Goal: Communication & Community: Answer question/provide support

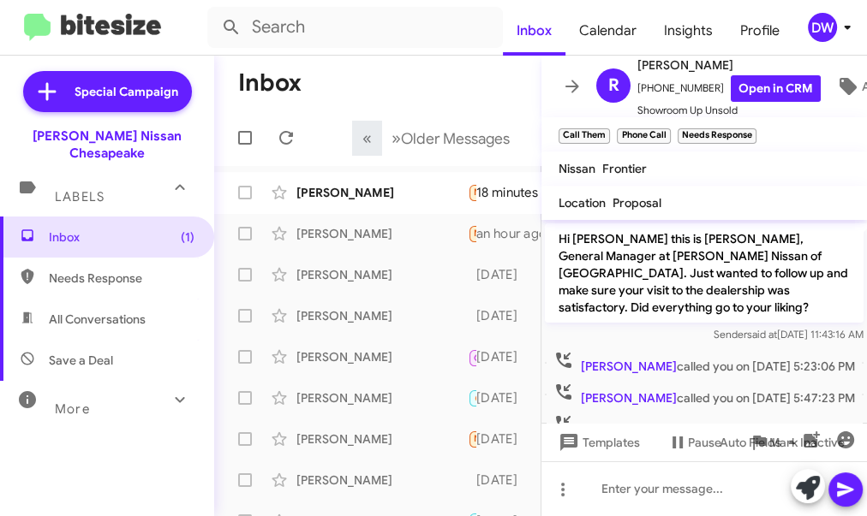
scroll to position [124, 0]
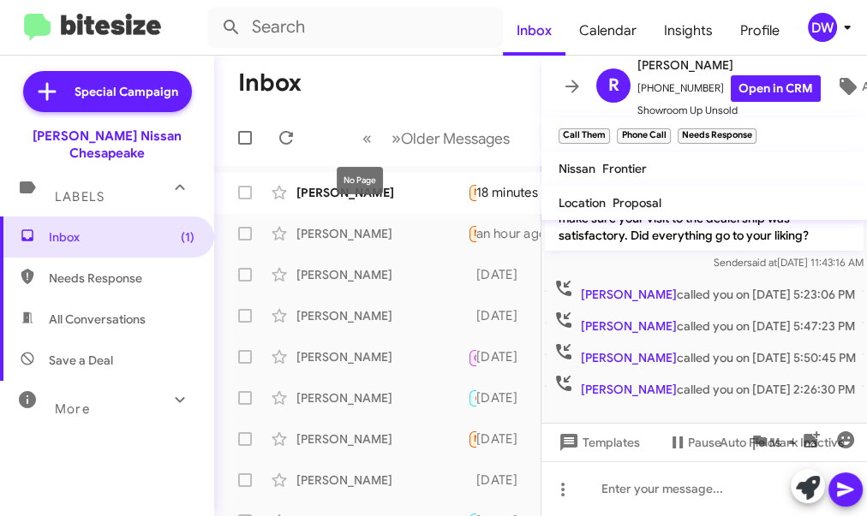
click at [342, 184] on div "No Page" at bounding box center [360, 180] width 46 height 27
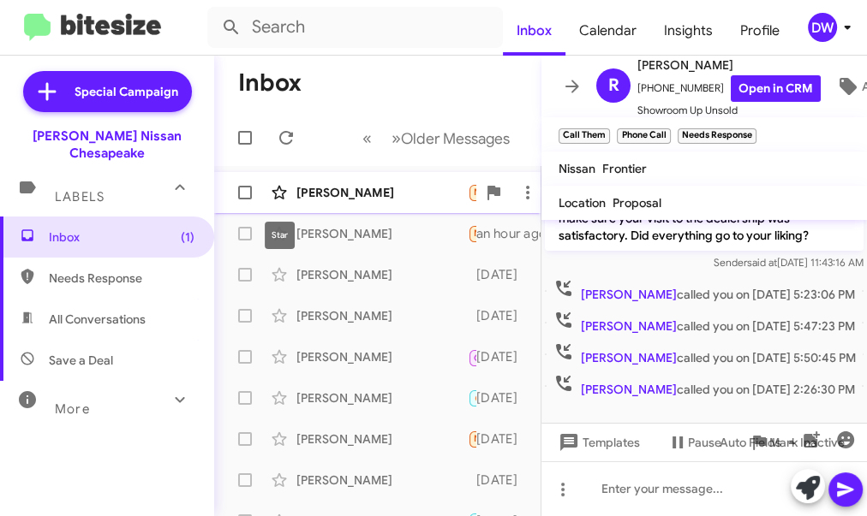
click at [292, 184] on span at bounding box center [279, 192] width 34 height 21
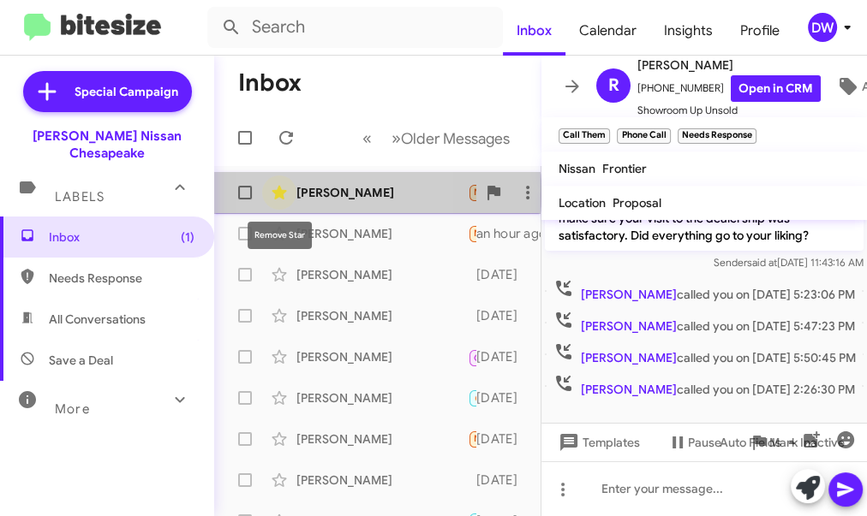
click at [279, 193] on icon at bounding box center [279, 193] width 15 height 14
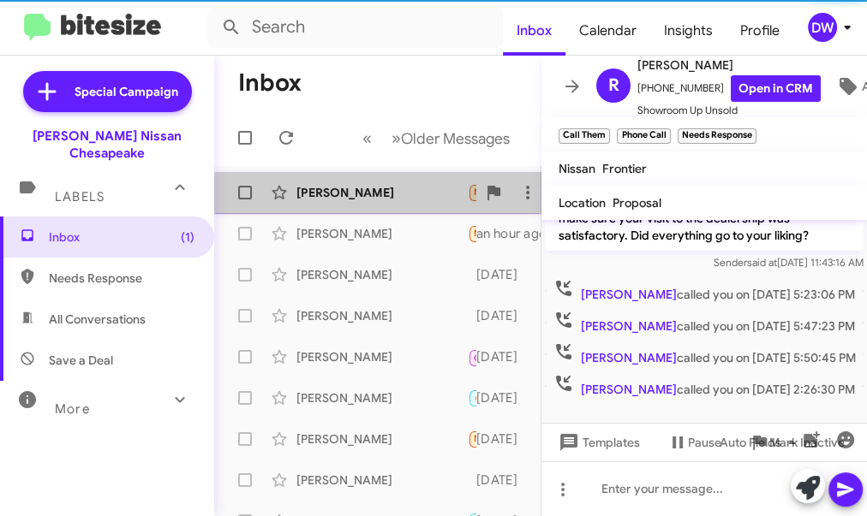
click at [385, 199] on div "[PERSON_NAME]" at bounding box center [381, 192] width 171 height 17
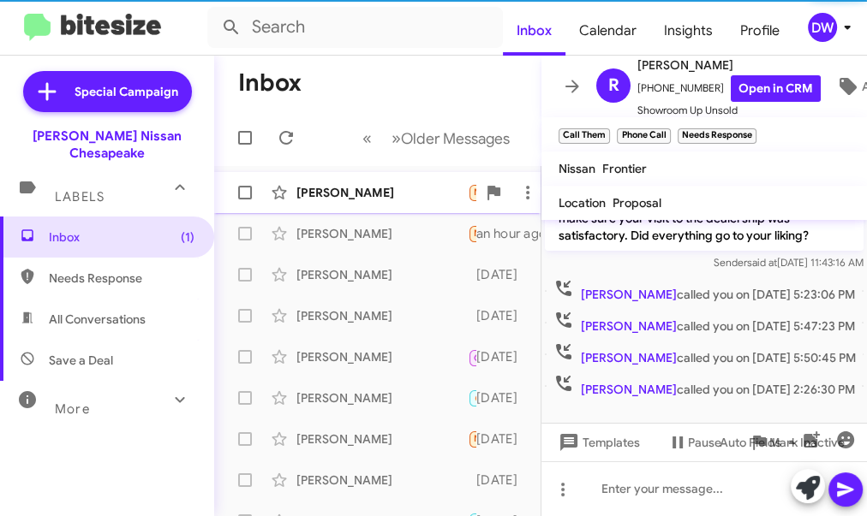
scroll to position [7, 0]
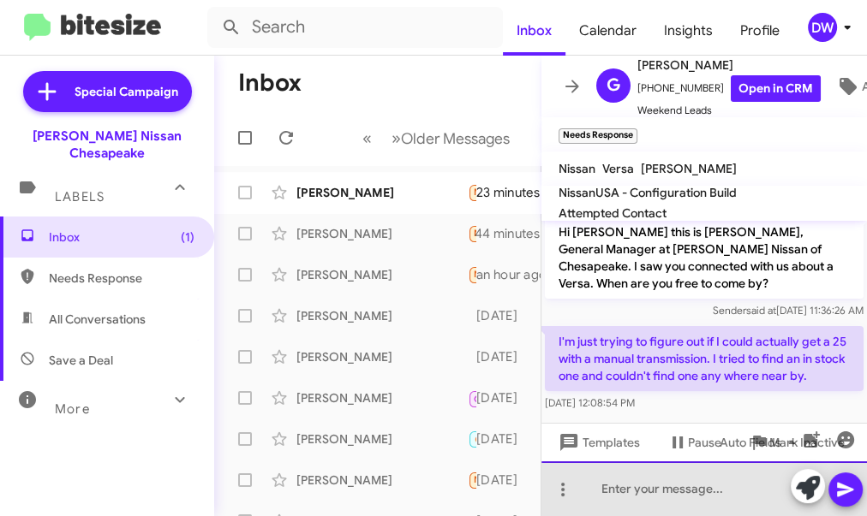
click at [694, 497] on div at bounding box center [703, 489] width 325 height 55
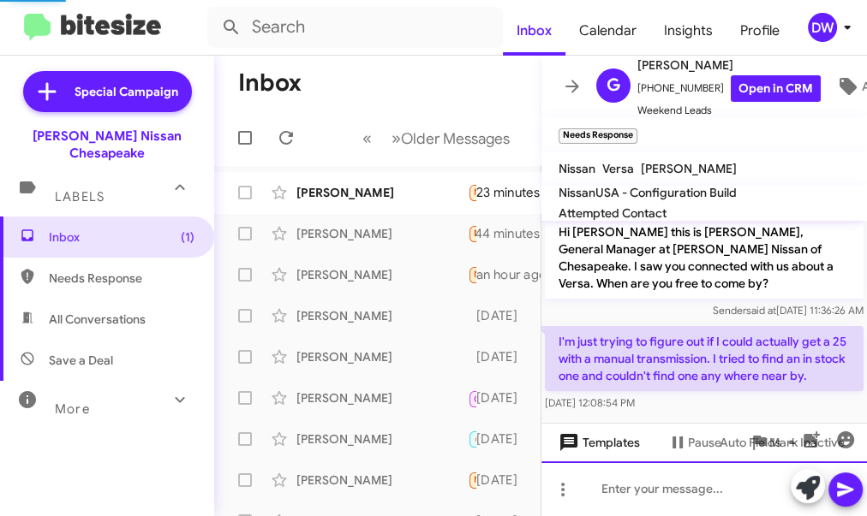
scroll to position [86, 0]
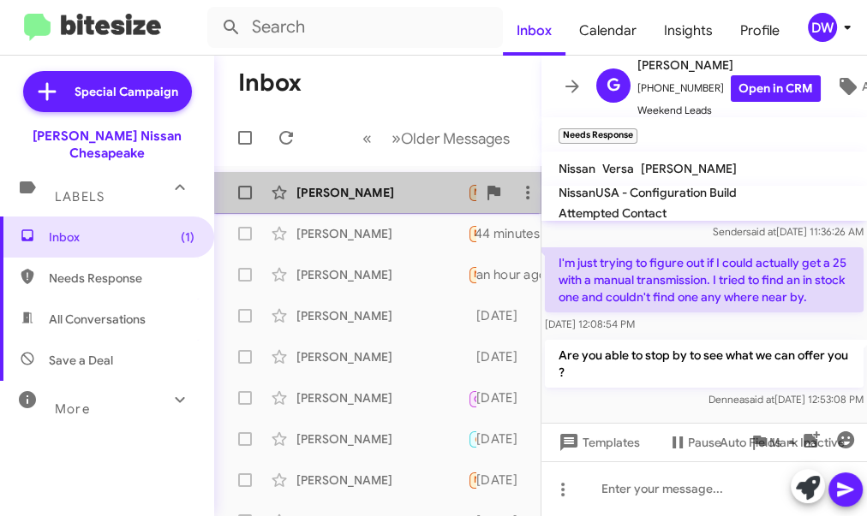
click at [397, 182] on div "[PERSON_NAME] Needs Response 23 minutes ago" at bounding box center [377, 193] width 299 height 34
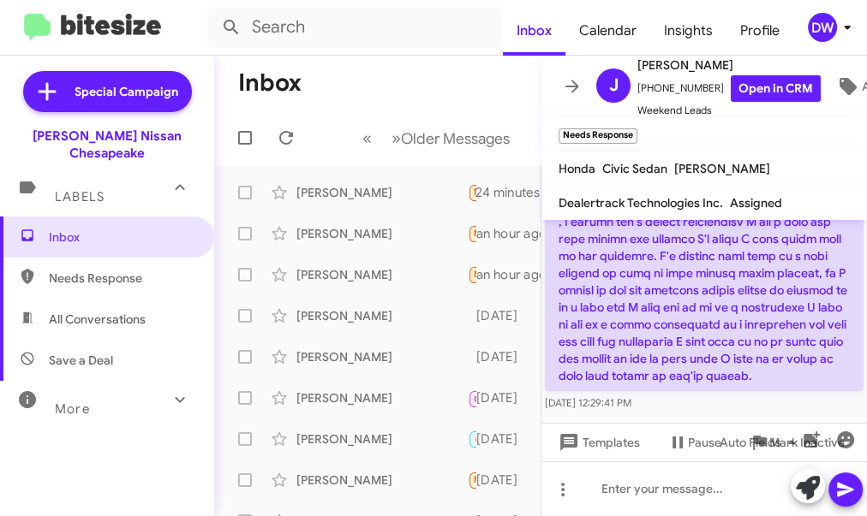
scroll to position [332, 0]
click at [764, 89] on link "Open in CRM" at bounding box center [776, 88] width 90 height 27
click at [311, 196] on div "[PERSON_NAME]" at bounding box center [381, 192] width 171 height 17
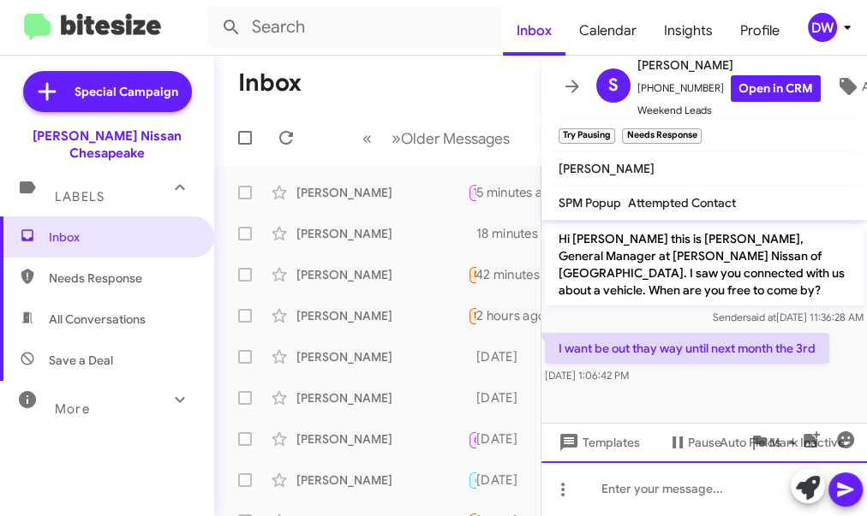
click at [641, 488] on div at bounding box center [703, 489] width 325 height 55
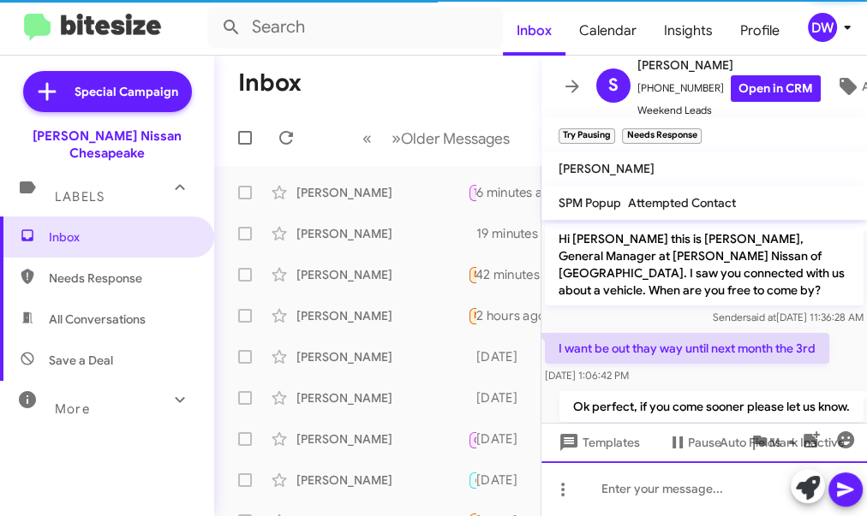
scroll to position [34, 0]
